Goal: Information Seeking & Learning: Learn about a topic

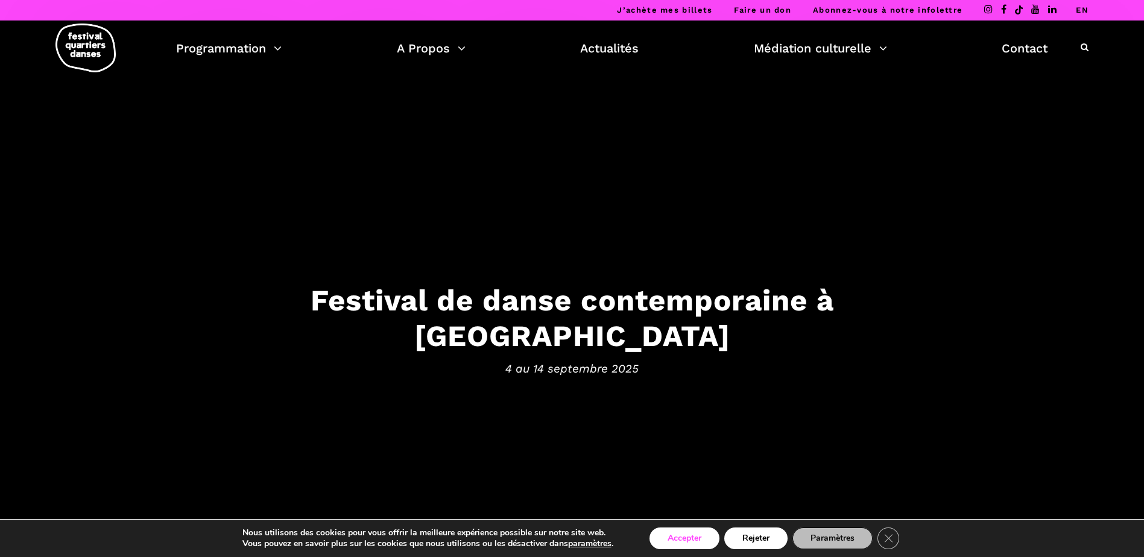
click at [696, 538] on button "Accepter" at bounding box center [684, 539] width 70 height 22
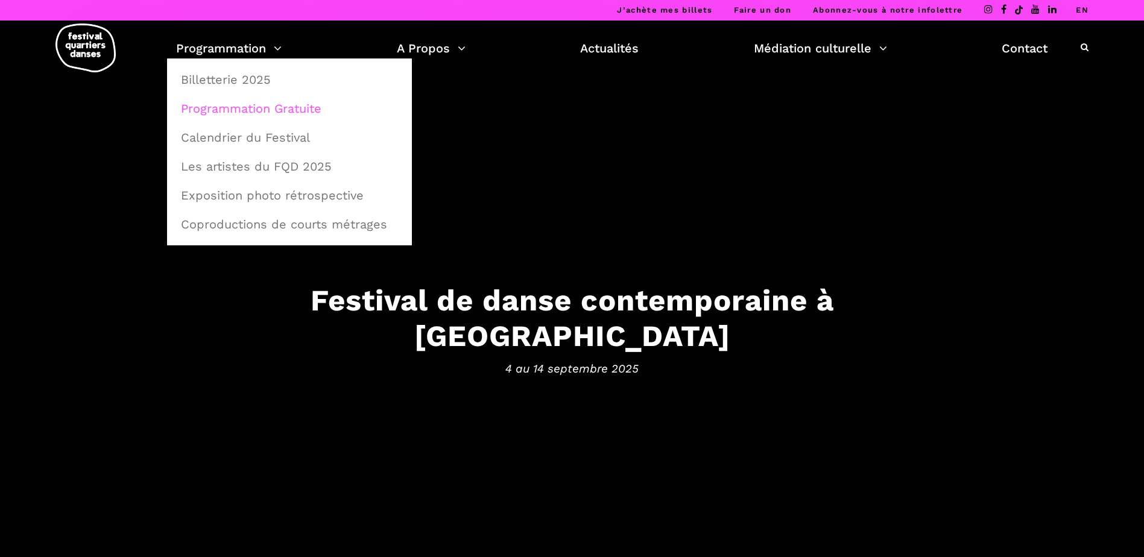
click at [227, 108] on link "Programmation Gratuite" at bounding box center [290, 109] width 232 height 28
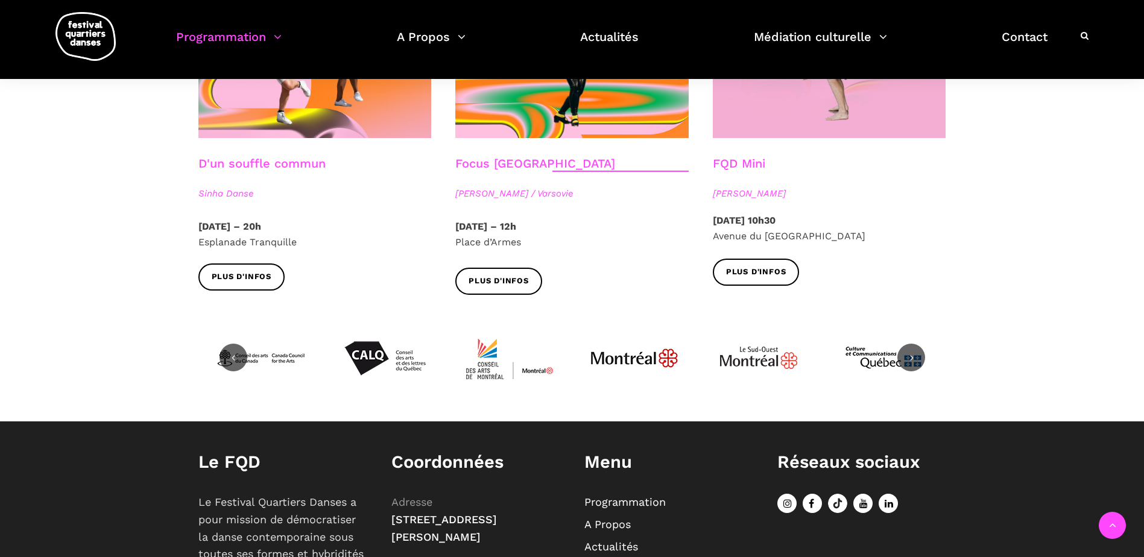
scroll to position [1206, 0]
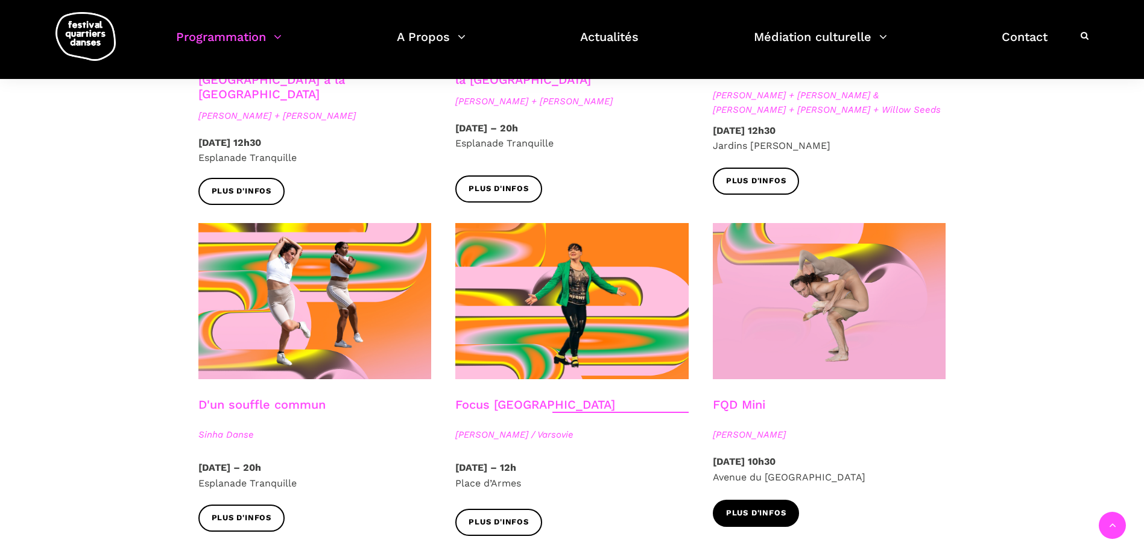
click at [765, 507] on span "Plus d'infos" at bounding box center [756, 513] width 60 height 13
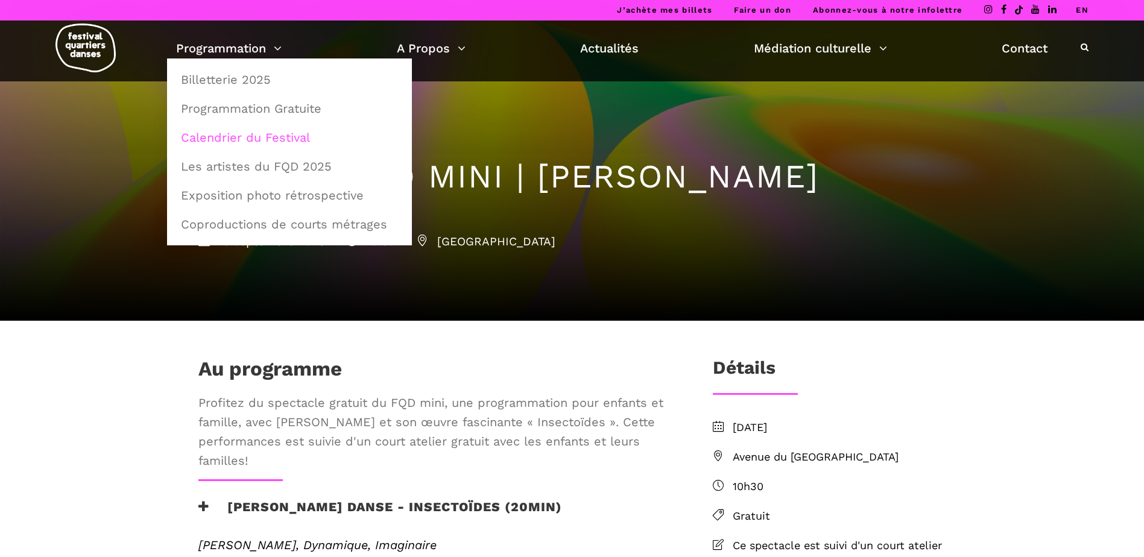
click at [255, 137] on link "Calendrier du Festival" at bounding box center [290, 138] width 232 height 28
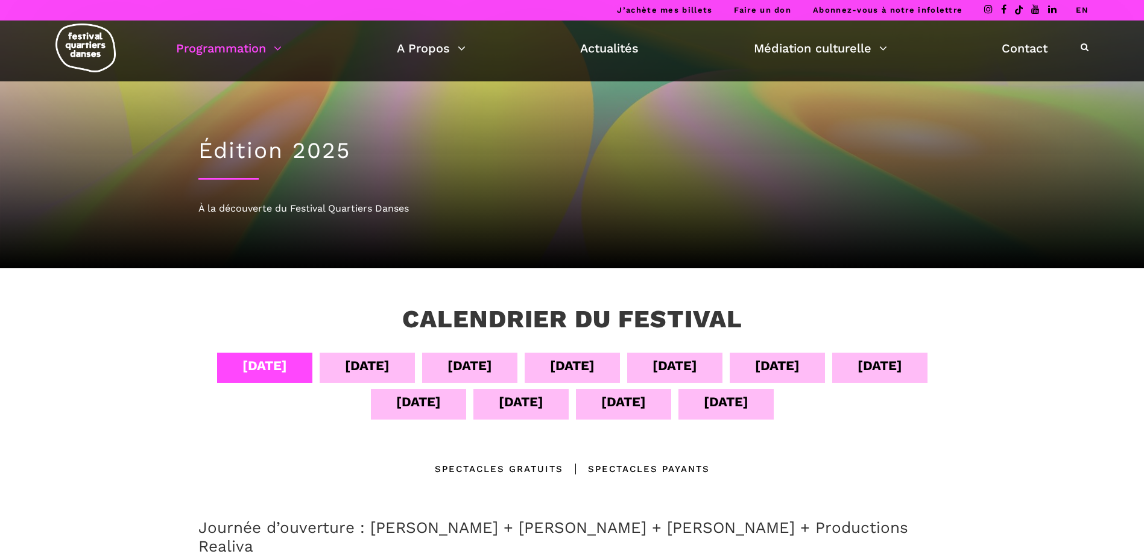
click at [377, 367] on div "[DATE]" at bounding box center [367, 365] width 45 height 21
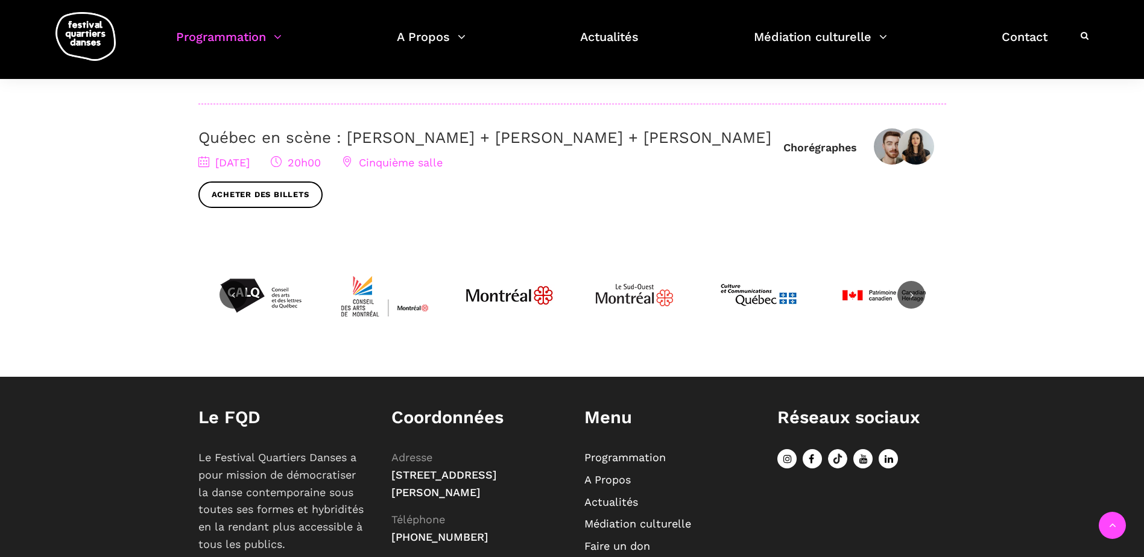
scroll to position [241, 0]
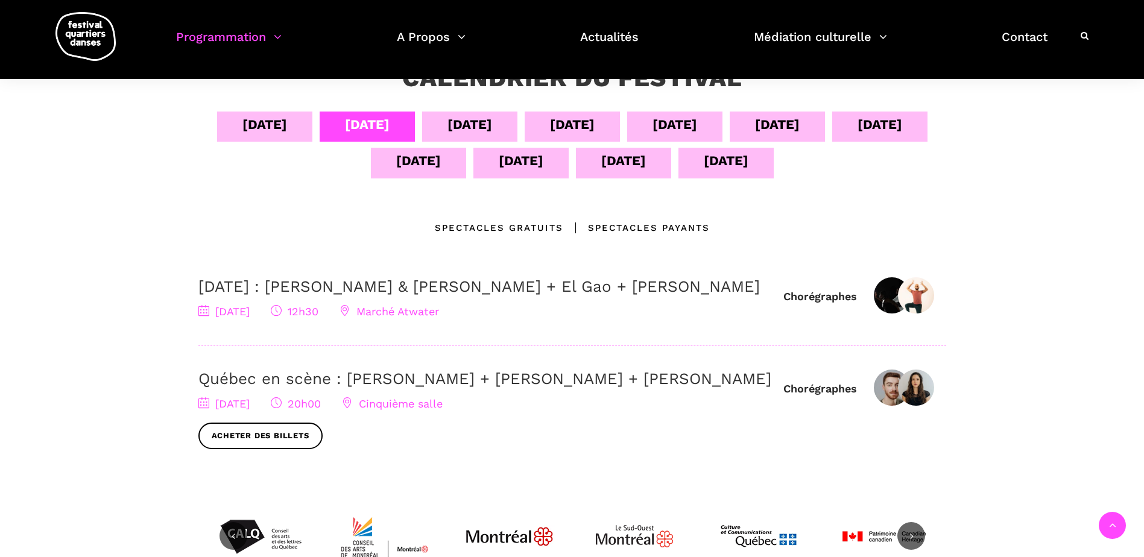
click at [475, 126] on div "[DATE]" at bounding box center [469, 124] width 45 height 21
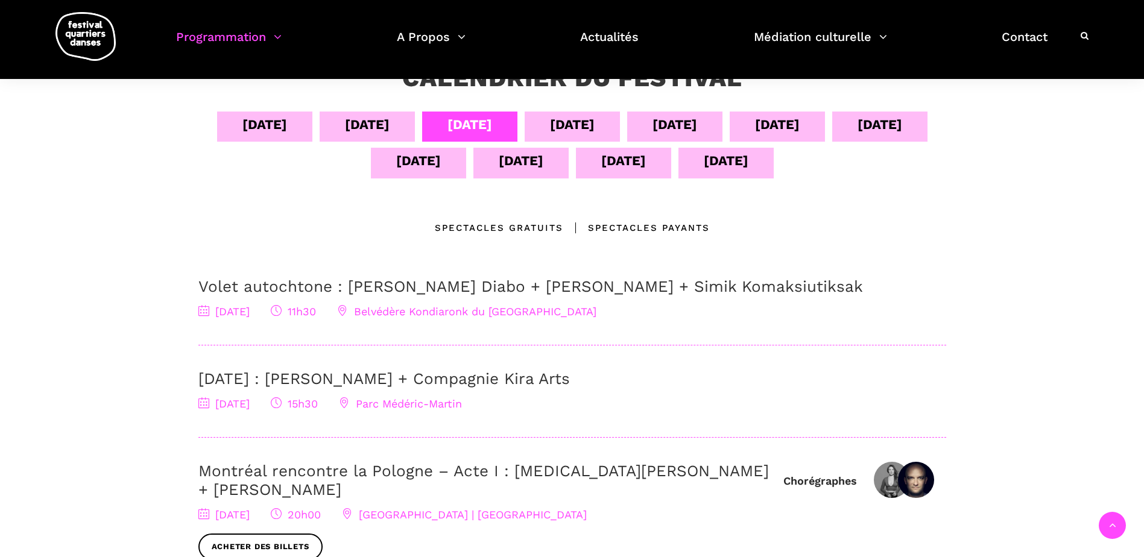
click at [584, 131] on div "[DATE]" at bounding box center [572, 124] width 45 height 21
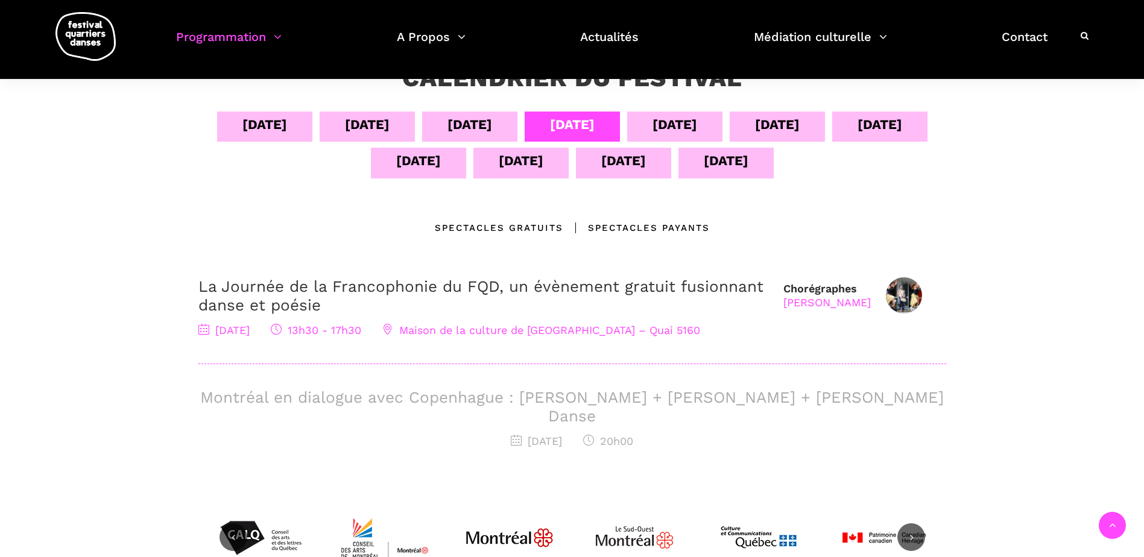
click at [555, 330] on span "Maison de la culture de [GEOGRAPHIC_DATA] – Quai 5160" at bounding box center [541, 330] width 318 height 13
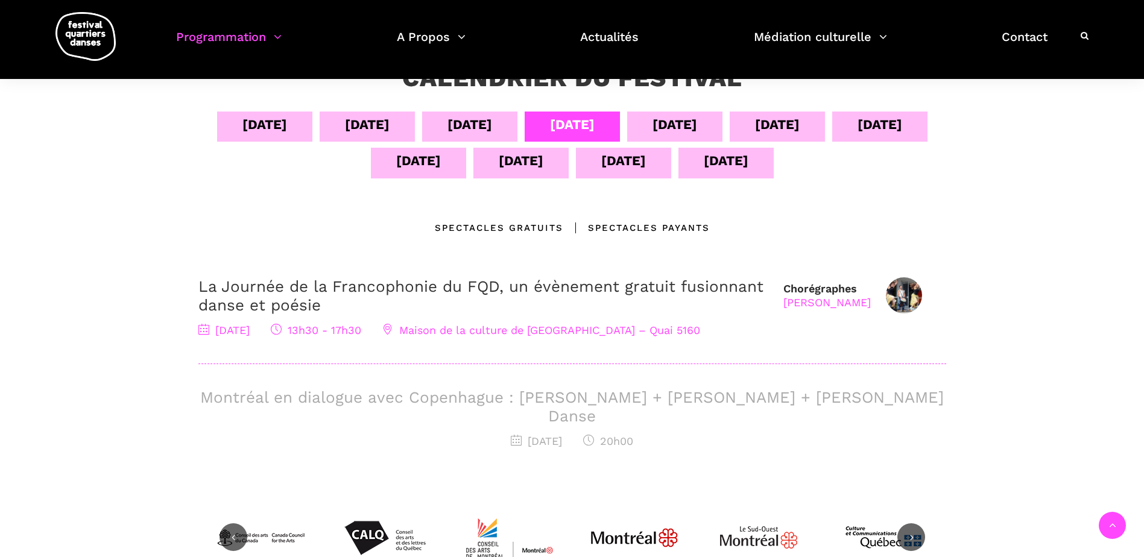
click at [519, 330] on span "Maison de la culture de [GEOGRAPHIC_DATA] – Quai 5160" at bounding box center [541, 330] width 318 height 13
click at [393, 327] on icon at bounding box center [387, 329] width 11 height 11
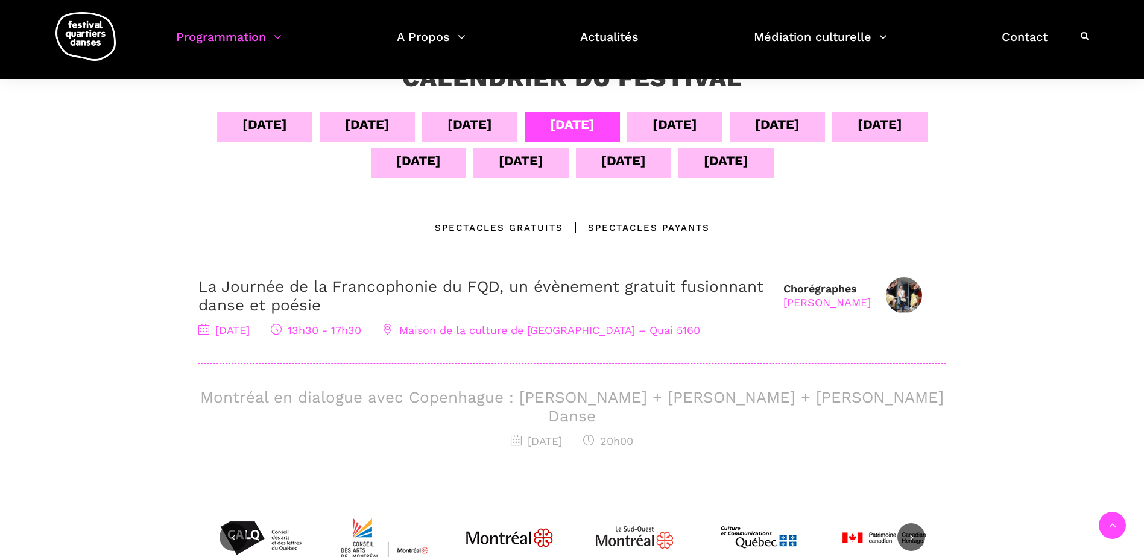
click at [509, 331] on span "Maison de la culture de [GEOGRAPHIC_DATA] – Quai 5160" at bounding box center [541, 330] width 318 height 13
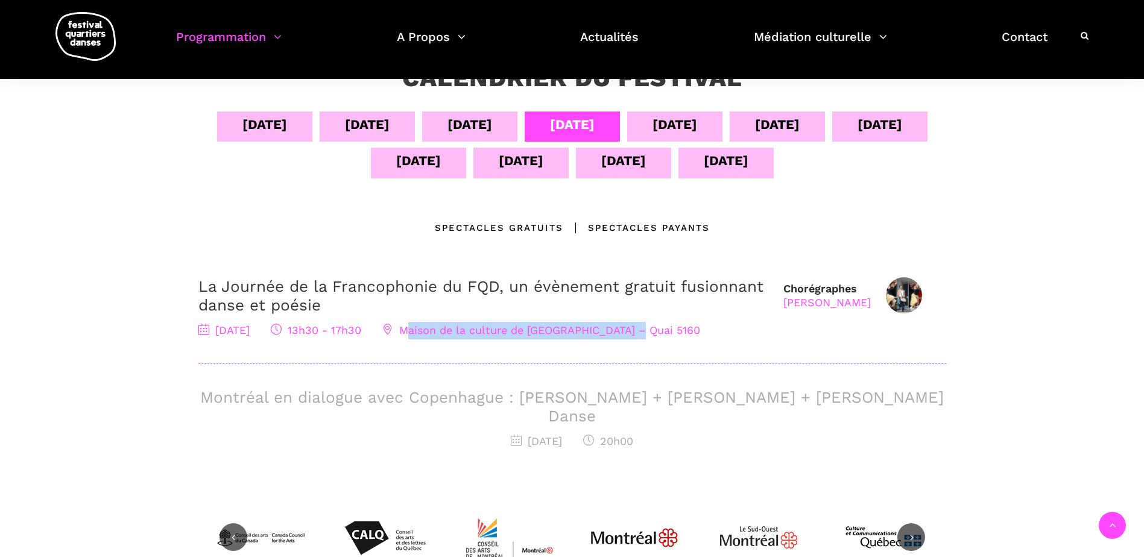
drag, startPoint x: 468, startPoint y: 330, endPoint x: 692, endPoint y: 330, distance: 223.7
click at [693, 330] on span "Maison de la culture de [GEOGRAPHIC_DATA] – Quai 5160" at bounding box center [541, 330] width 318 height 13
drag, startPoint x: 692, startPoint y: 330, endPoint x: 631, endPoint y: 327, distance: 61.0
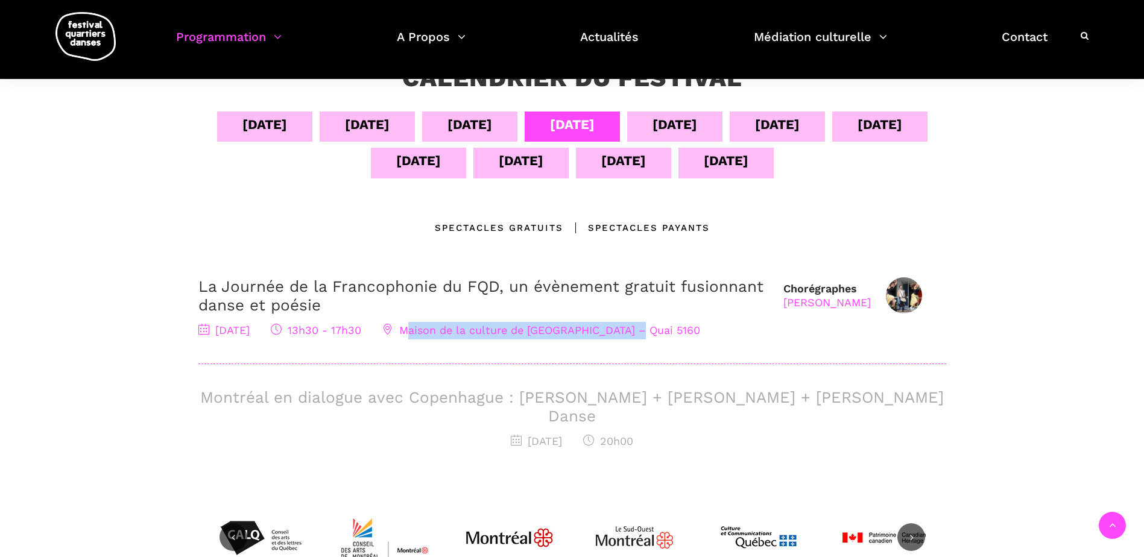
copy span "Maison de la culture de [GEOGRAPHIC_DATA] – Quai 5160"
click at [455, 244] on div "[DATE] sept [DATE] sept [DATE] sept [DATE] sept [DATE] sept [DATE] Emplacements…" at bounding box center [572, 302] width 772 height 381
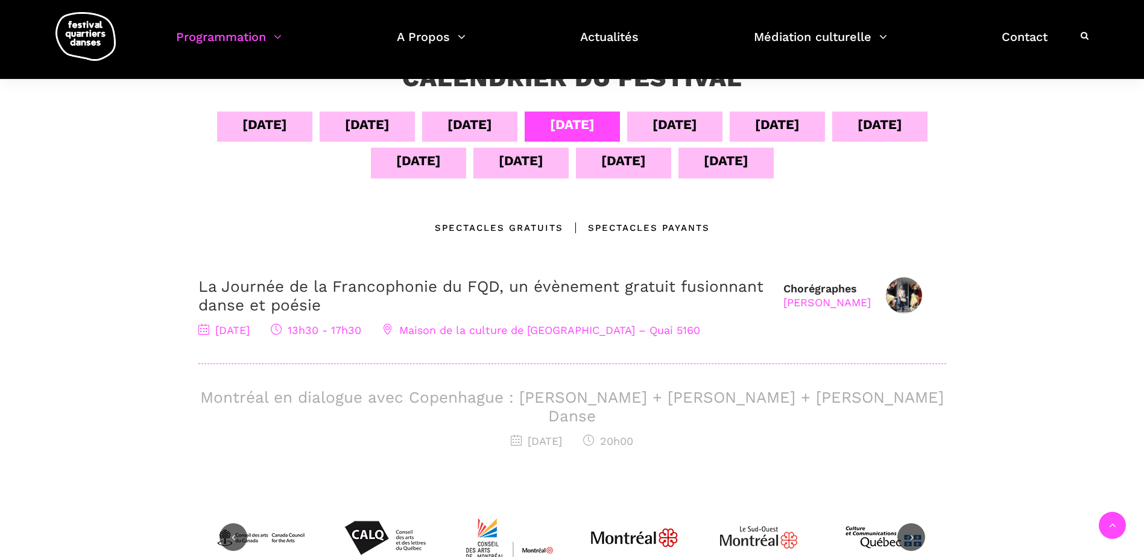
click at [673, 124] on div "[DATE]" at bounding box center [674, 124] width 45 height 21
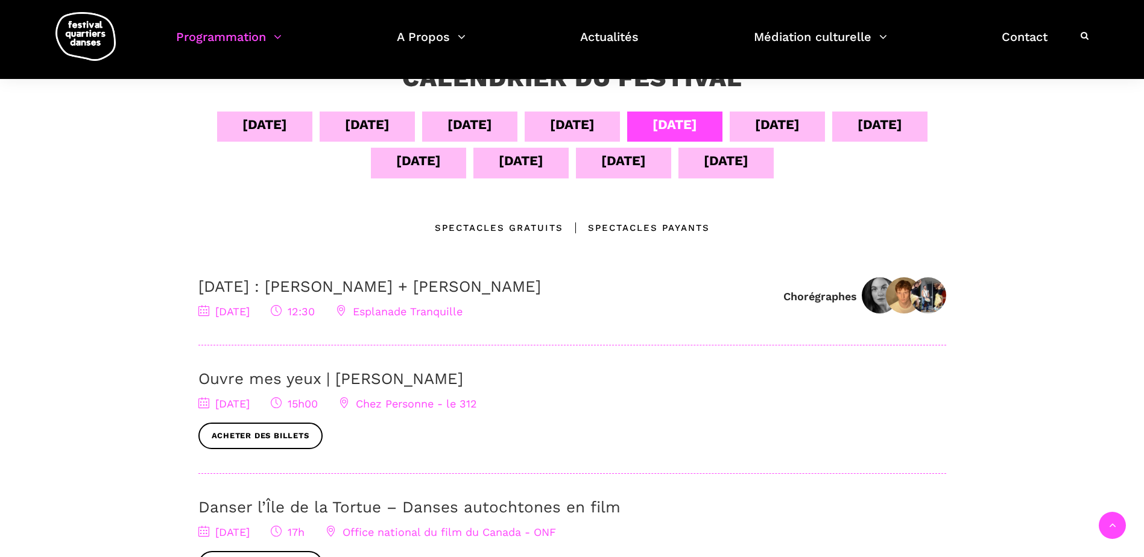
click at [781, 127] on div "[DATE]" at bounding box center [777, 124] width 45 height 21
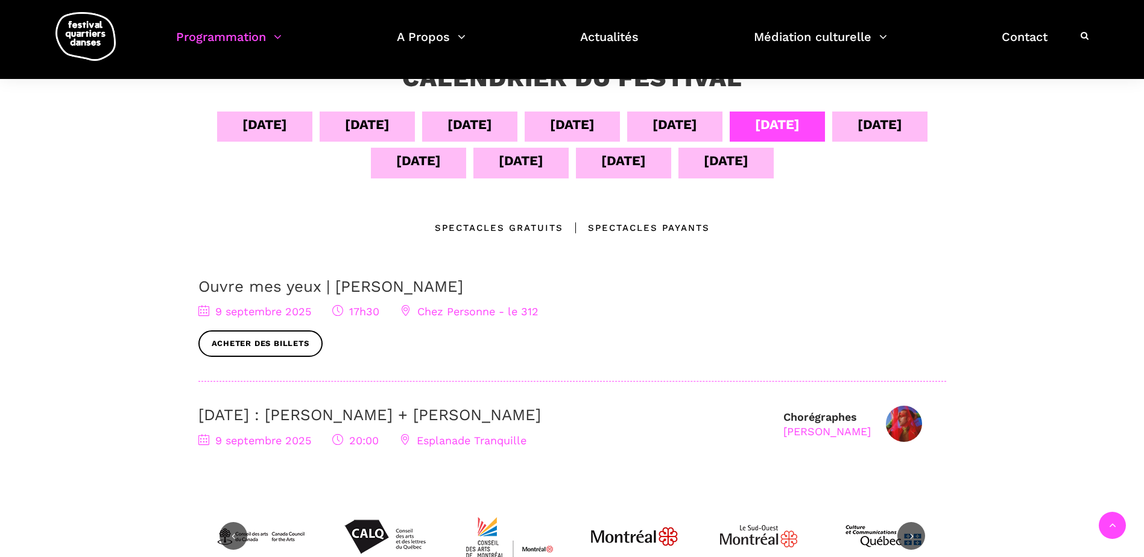
click at [882, 126] on div "[DATE]" at bounding box center [879, 124] width 45 height 21
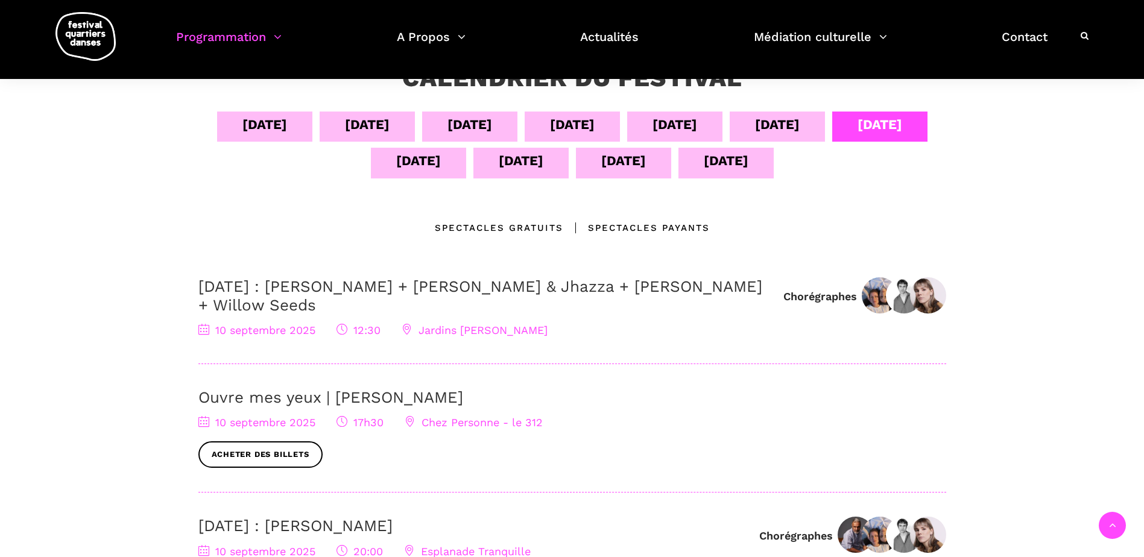
click at [508, 161] on div "[DATE]" at bounding box center [521, 160] width 45 height 21
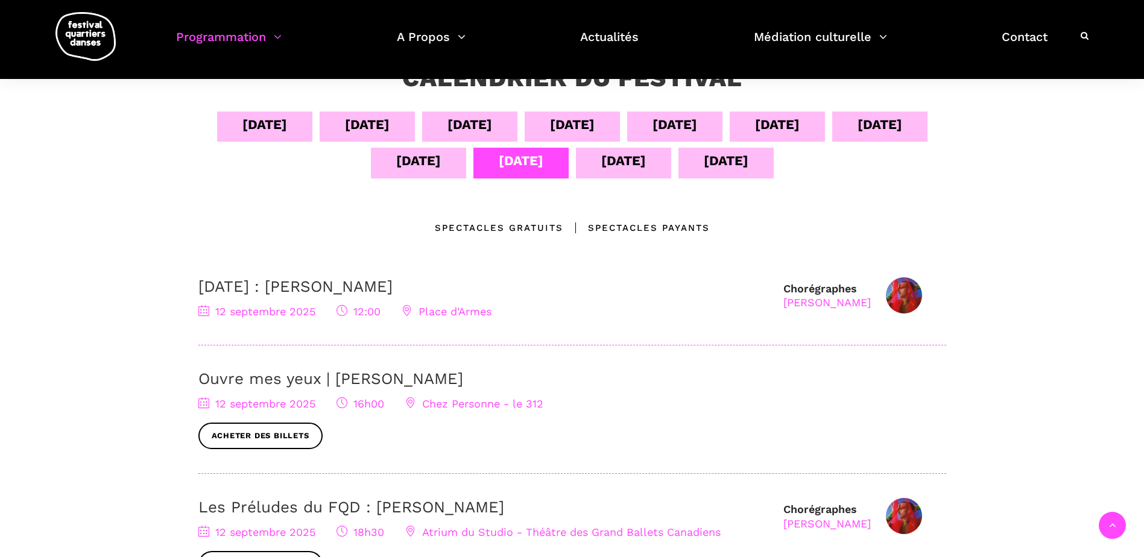
click at [463, 311] on span "Place d'Armes" at bounding box center [447, 311] width 90 height 13
click at [634, 163] on div "[DATE]" at bounding box center [623, 160] width 45 height 21
